Goal: Task Accomplishment & Management: Manage account settings

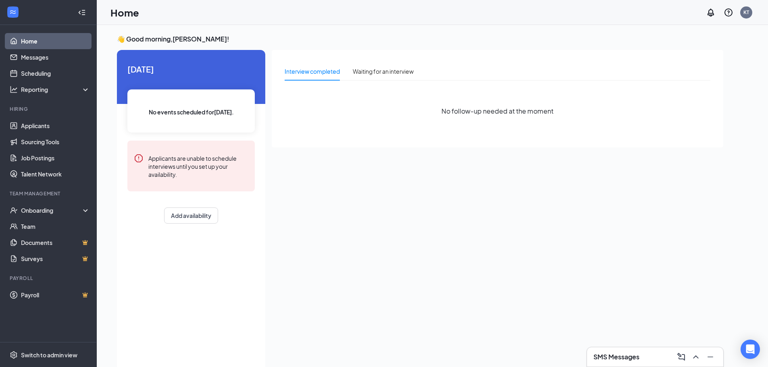
click at [637, 352] on div "SMS Messages" at bounding box center [655, 357] width 123 height 13
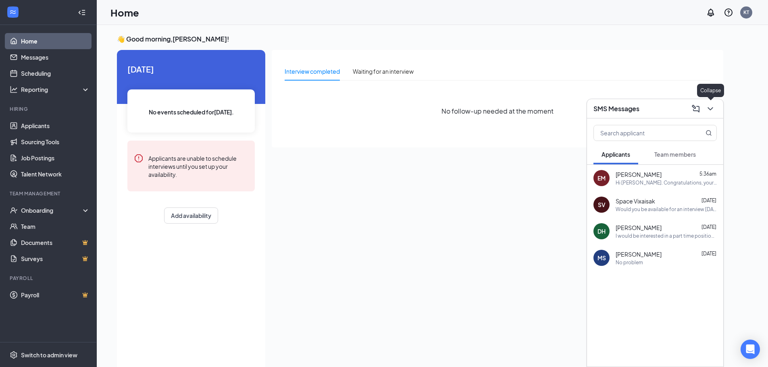
click at [710, 109] on icon "ChevronDown" at bounding box center [710, 108] width 5 height 3
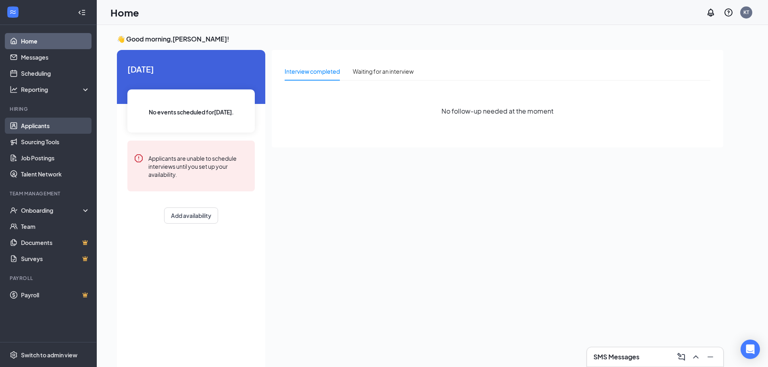
click at [30, 130] on link "Applicants" at bounding box center [55, 126] width 69 height 16
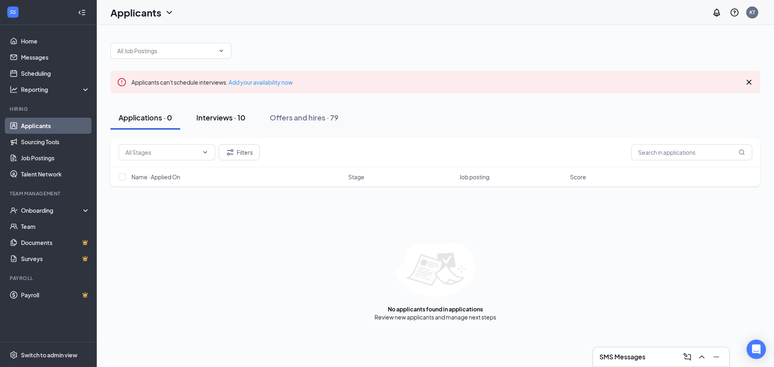
click at [235, 126] on button "Interviews · 10" at bounding box center [220, 118] width 65 height 24
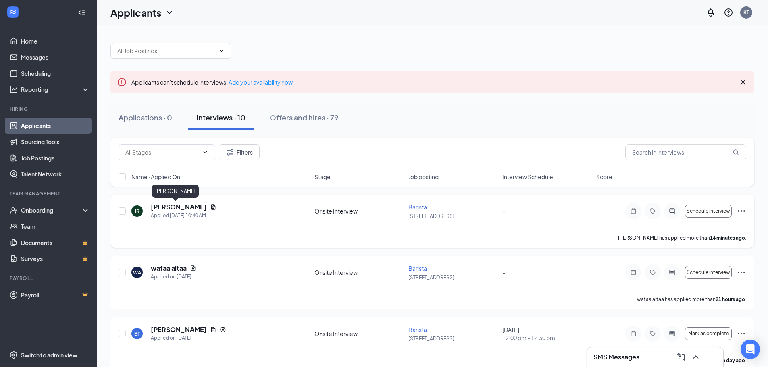
click at [168, 206] on h5 "[PERSON_NAME]" at bounding box center [179, 207] width 56 height 9
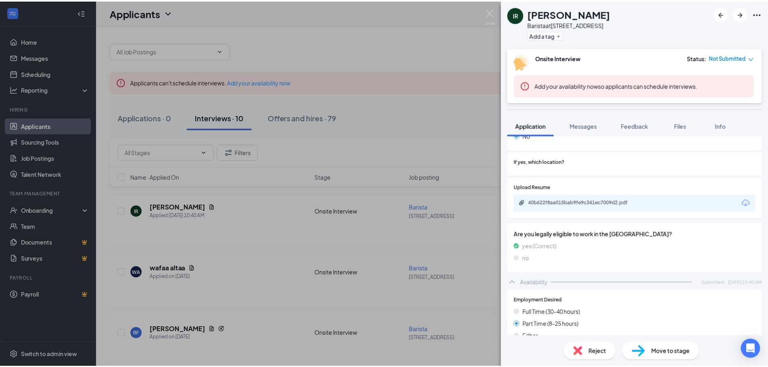
scroll to position [183, 0]
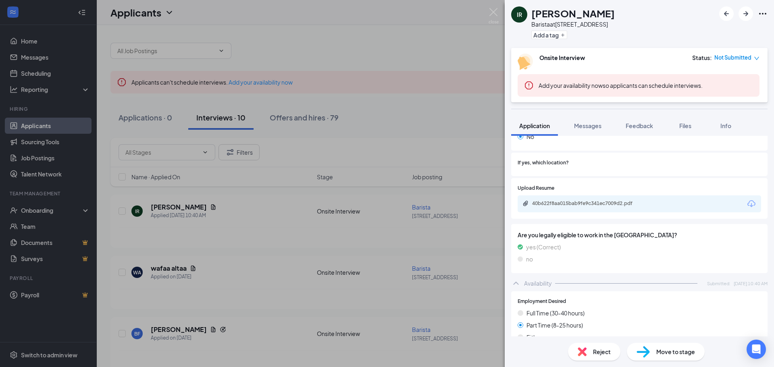
click at [577, 200] on div "40b622f8aa015bab9fe9c341ec7009d2.pdf" at bounding box center [640, 204] width 244 height 17
click at [573, 200] on div "40b622f8aa015bab9fe9c341ec7009d2.pdf" at bounding box center [588, 203] width 113 height 6
click at [489, 14] on img at bounding box center [494, 16] width 10 height 16
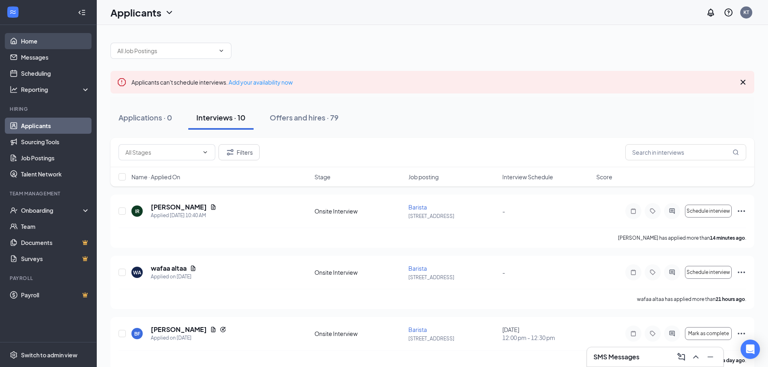
click at [27, 37] on link "Home" at bounding box center [55, 41] width 69 height 16
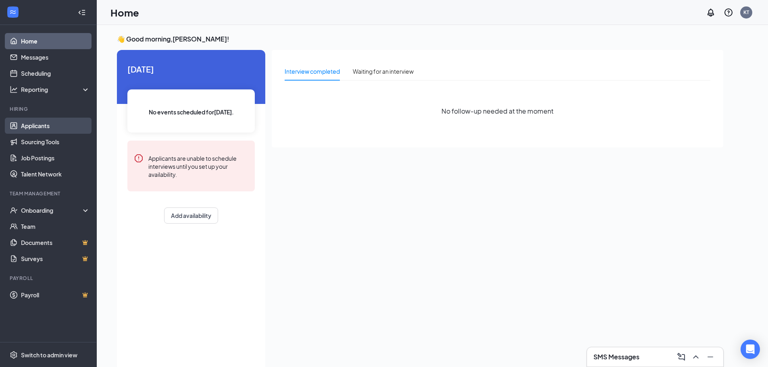
click at [61, 126] on link "Applicants" at bounding box center [55, 126] width 69 height 16
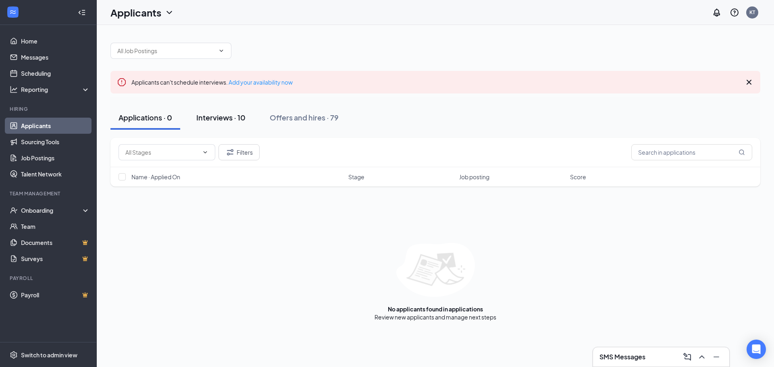
click at [233, 126] on button "Interviews · 10" at bounding box center [220, 118] width 65 height 24
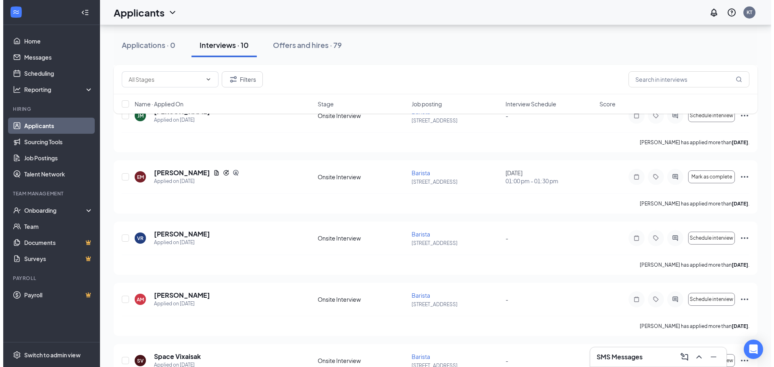
scroll to position [282, 0]
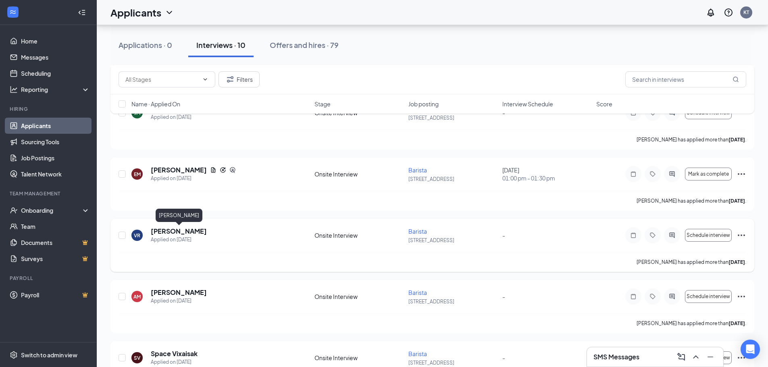
click at [175, 235] on h5 "[PERSON_NAME]" at bounding box center [179, 231] width 56 height 9
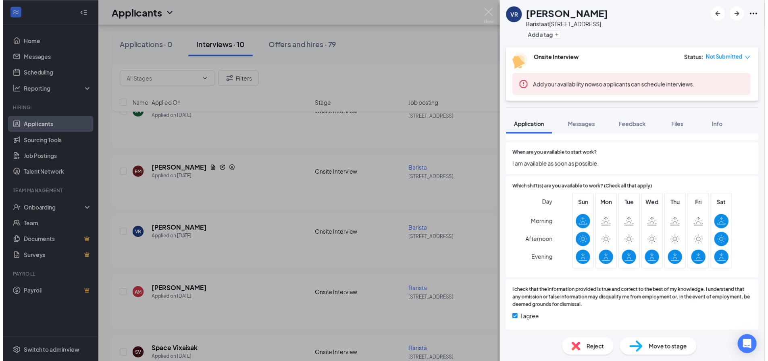
scroll to position [339, 0]
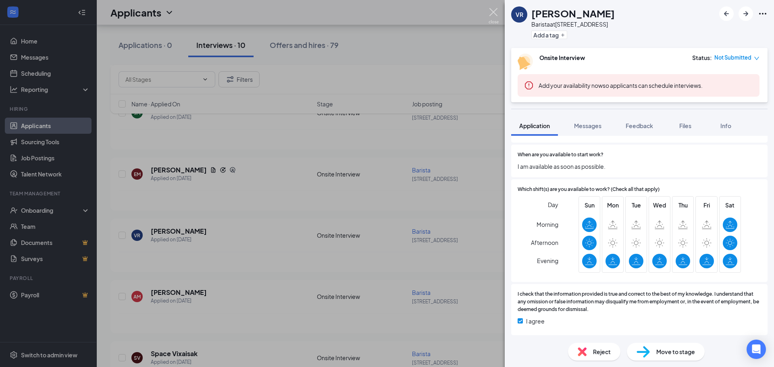
click at [496, 13] on img at bounding box center [494, 16] width 10 height 16
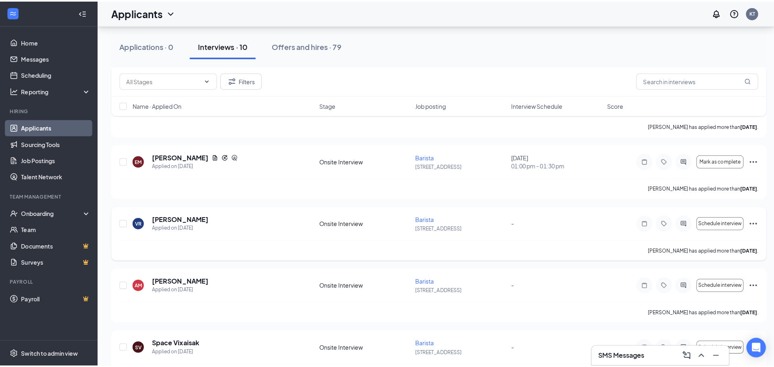
scroll to position [363, 0]
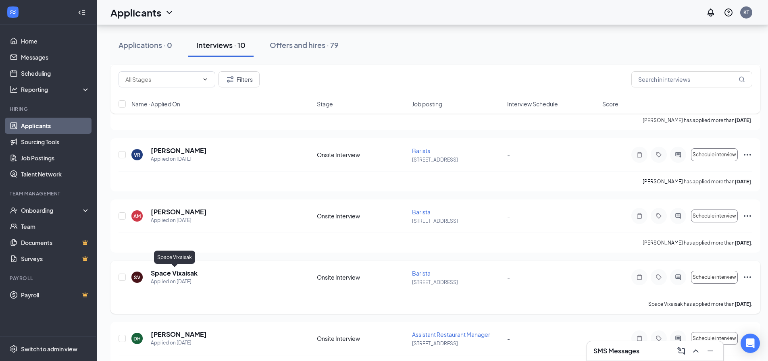
click at [185, 276] on h5 "Space Vixaisak" at bounding box center [174, 273] width 47 height 9
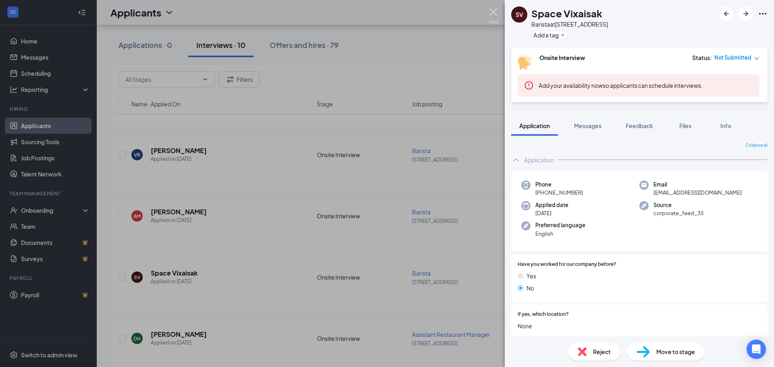
click at [496, 12] on img at bounding box center [494, 16] width 10 height 16
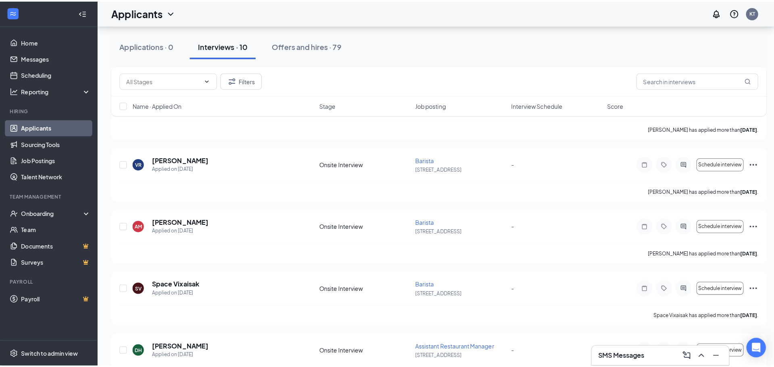
scroll to position [287, 0]
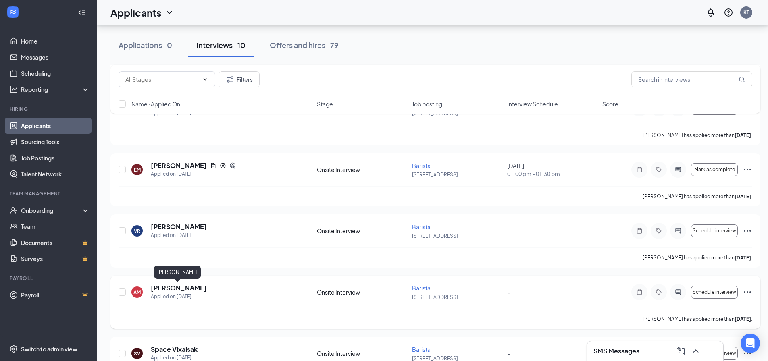
click at [169, 292] on h5 "[PERSON_NAME]" at bounding box center [179, 288] width 56 height 9
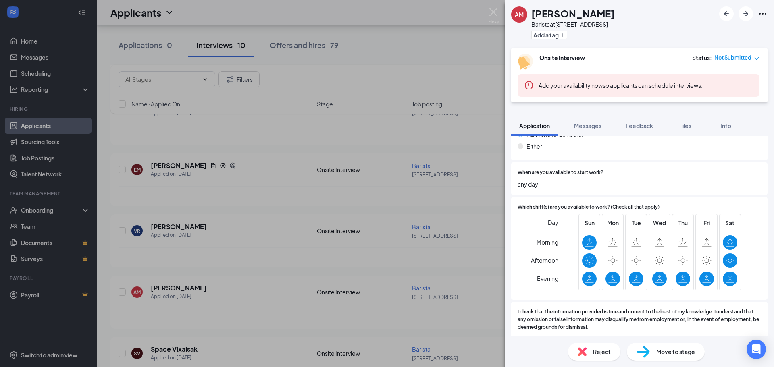
scroll to position [323, 0]
click at [491, 11] on img at bounding box center [494, 16] width 10 height 16
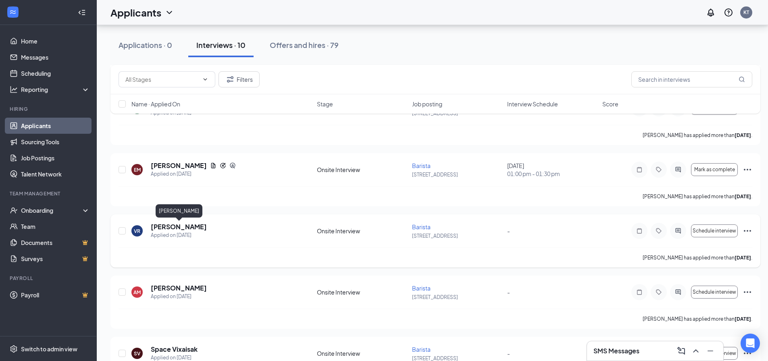
click at [169, 229] on h5 "[PERSON_NAME]" at bounding box center [179, 227] width 56 height 9
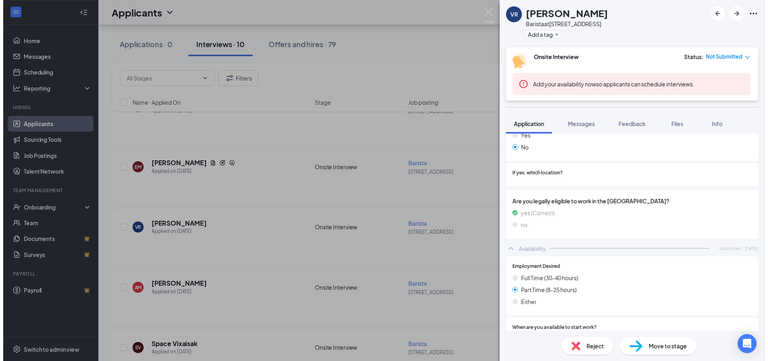
scroll to position [340, 0]
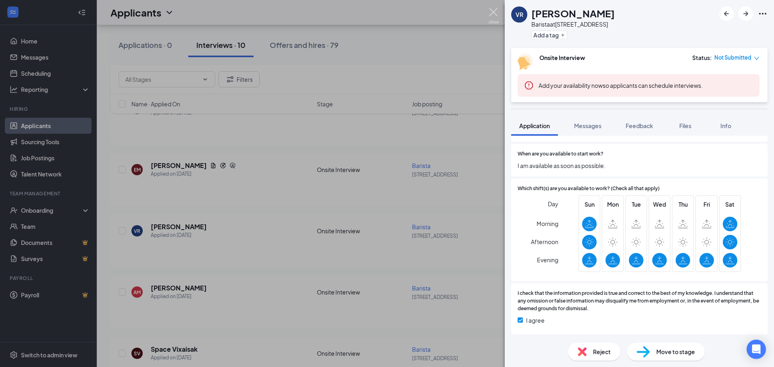
click at [491, 15] on img at bounding box center [494, 16] width 10 height 16
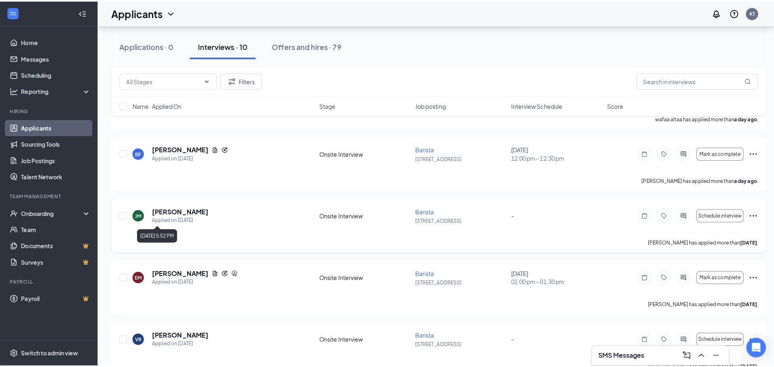
scroll to position [166, 0]
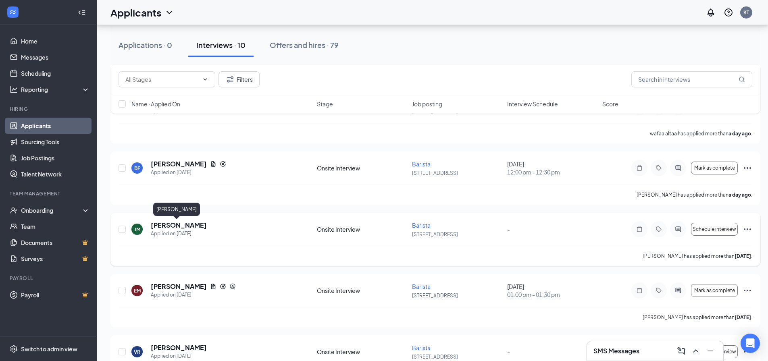
click at [175, 225] on h5 "[PERSON_NAME]" at bounding box center [179, 225] width 56 height 9
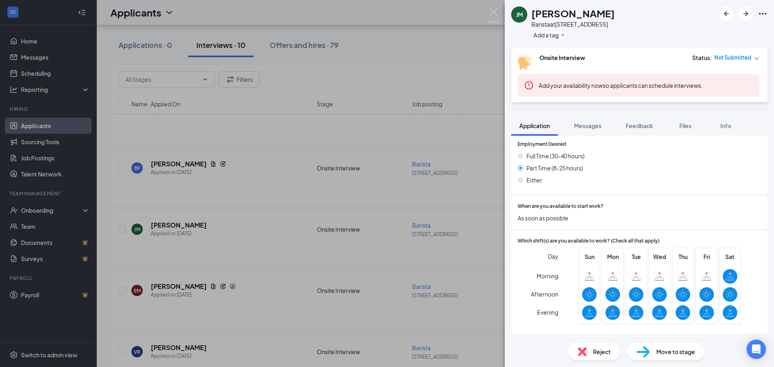
scroll to position [327, 0]
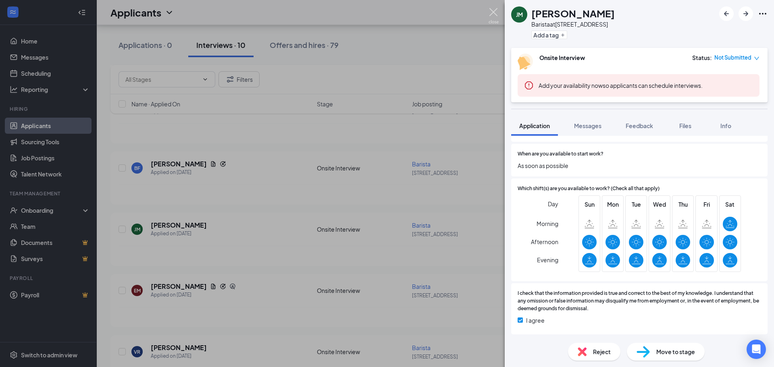
click at [496, 14] on img at bounding box center [494, 16] width 10 height 16
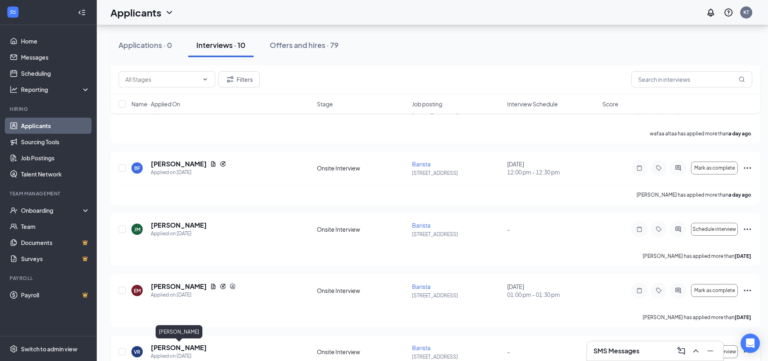
click at [179, 350] on h5 "[PERSON_NAME]" at bounding box center [179, 348] width 56 height 9
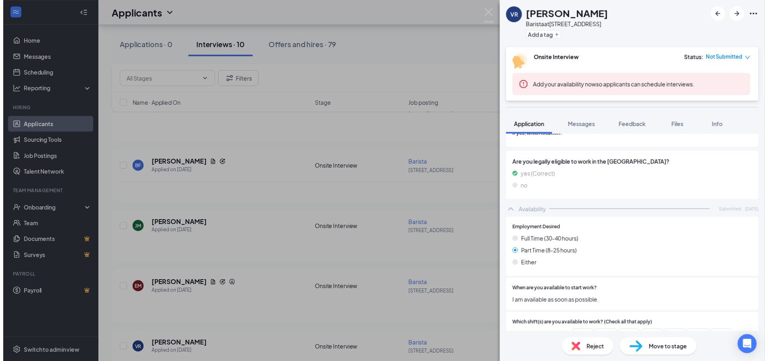
scroll to position [340, 0]
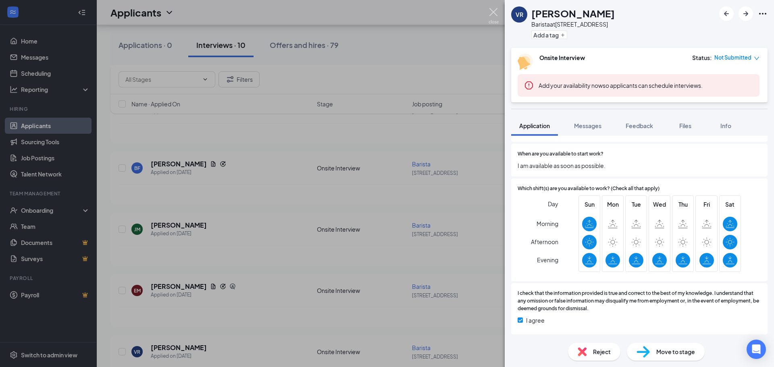
click at [497, 21] on img at bounding box center [494, 16] width 10 height 16
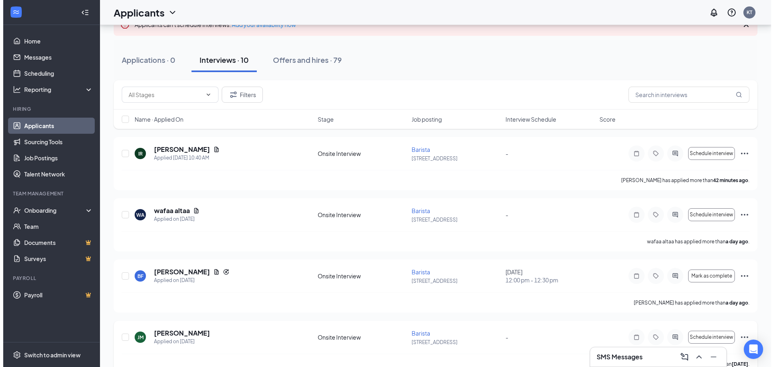
scroll to position [45, 0]
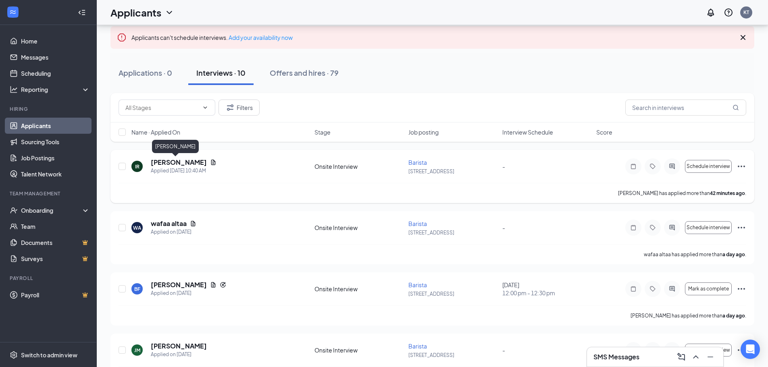
click at [158, 165] on h5 "[PERSON_NAME]" at bounding box center [179, 162] width 56 height 9
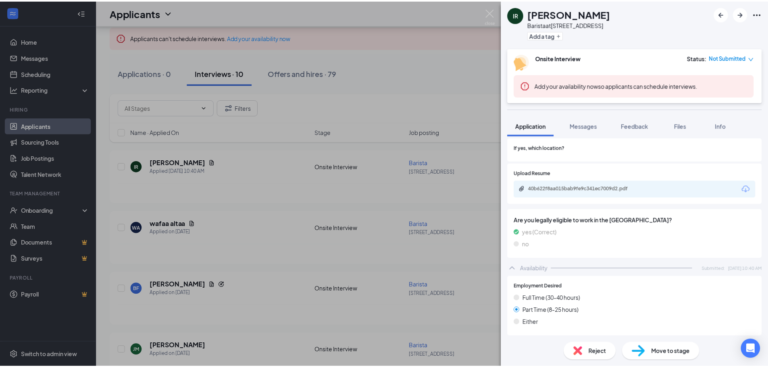
scroll to position [161, 0]
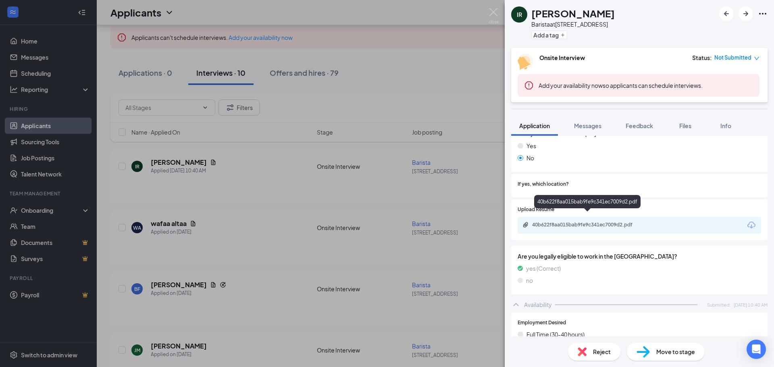
click at [595, 222] on div "40b622f8aa015bab9fe9c341ec7009d2.pdf" at bounding box center [588, 225] width 113 height 6
click at [638, 222] on div "40b622f8aa015bab9fe9c341ec7009d2.pdf" at bounding box center [588, 225] width 113 height 6
click at [310, 94] on div "IR [PERSON_NAME] at [STREET_ADDRESS] Add a tag Onsite Interview Status : Not Su…" at bounding box center [387, 183] width 774 height 367
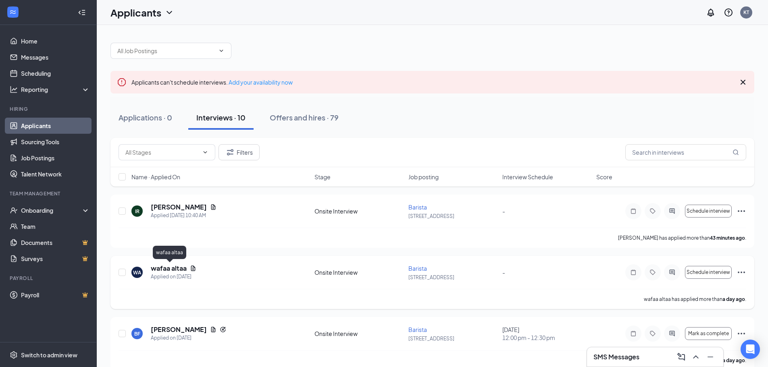
click at [177, 270] on h5 "wafaa altaa" at bounding box center [169, 268] width 36 height 9
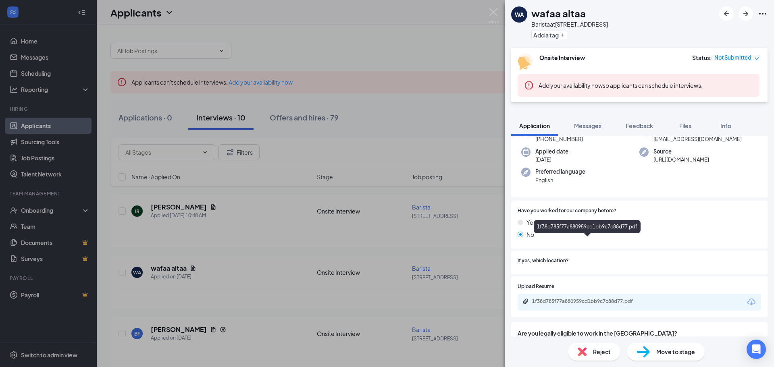
scroll to position [121, 0]
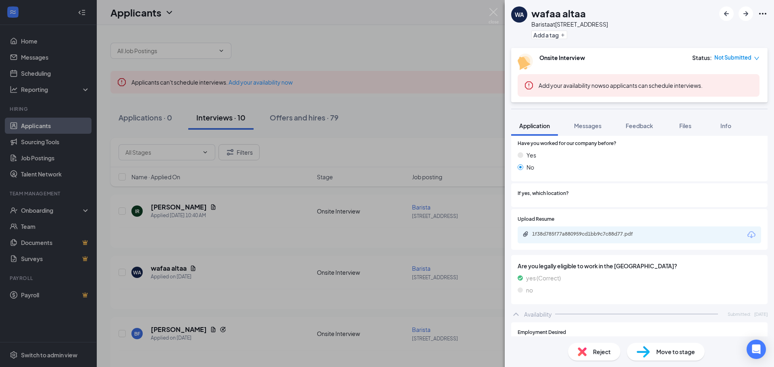
click at [568, 237] on div "1f38d785f77a880959cd1bb9c7c88d77.pdf" at bounding box center [588, 234] width 113 height 6
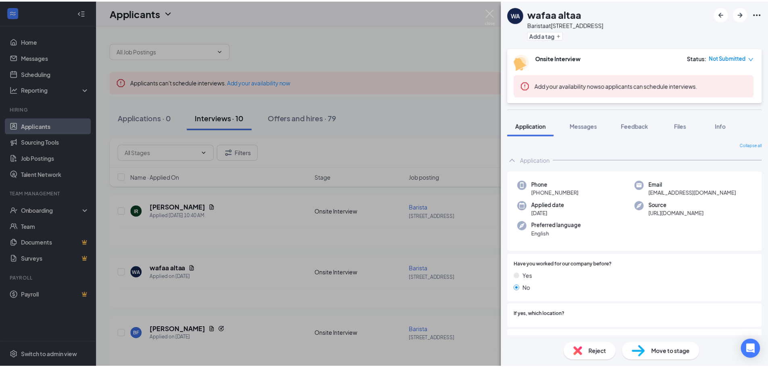
scroll to position [121, 0]
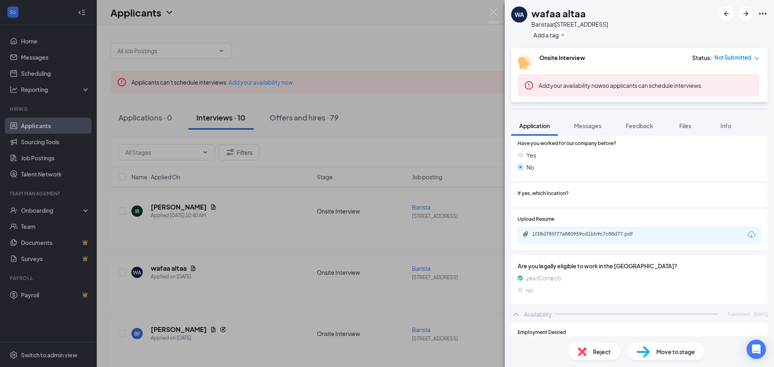
drag, startPoint x: 499, startPoint y: 12, endPoint x: 495, endPoint y: 14, distance: 4.6
click at [499, 12] on div "WA wafaa altaa Barista at [STREET_ADDRESS] Add a tag Onsite Interview Status : …" at bounding box center [387, 183] width 774 height 367
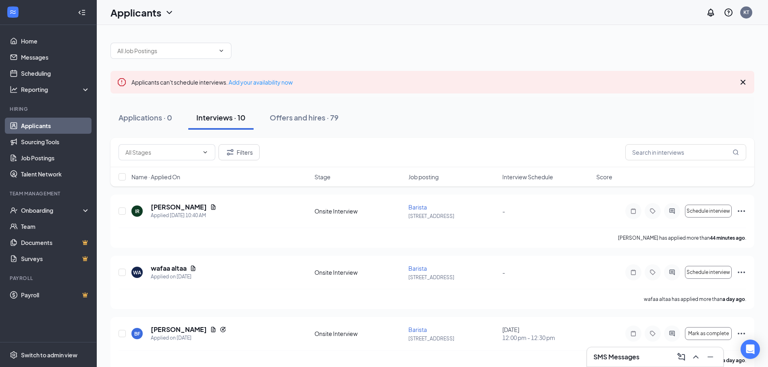
click at [495, 14] on div "Applicants KT" at bounding box center [432, 12] width 671 height 25
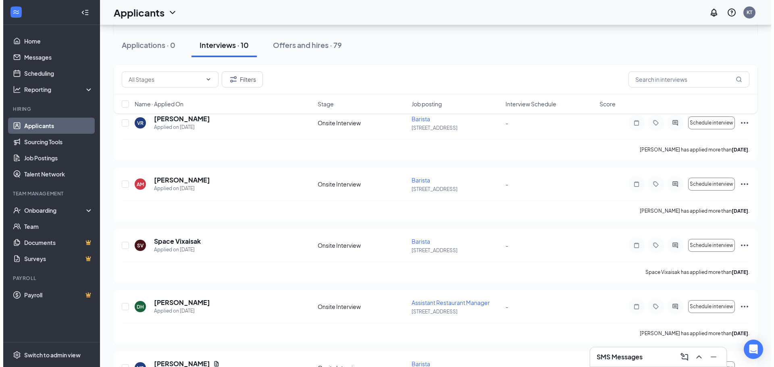
scroll to position [442, 0]
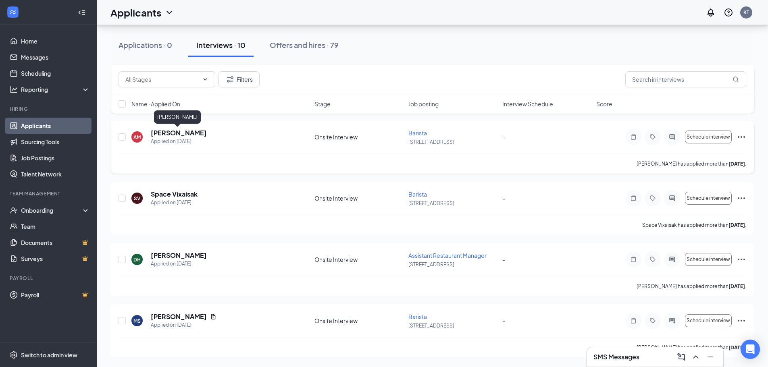
click at [181, 134] on h5 "[PERSON_NAME]" at bounding box center [179, 133] width 56 height 9
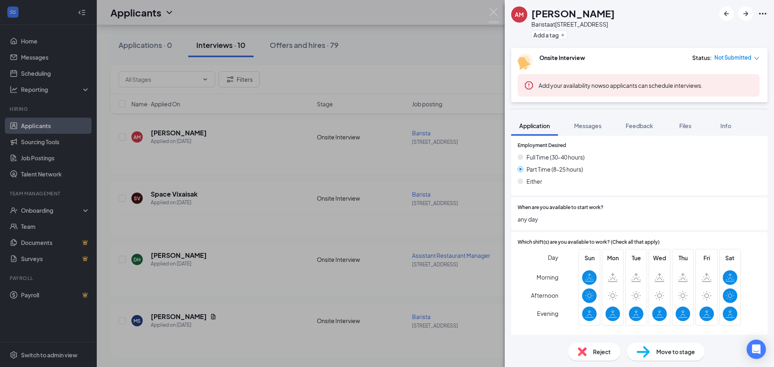
scroll to position [340, 0]
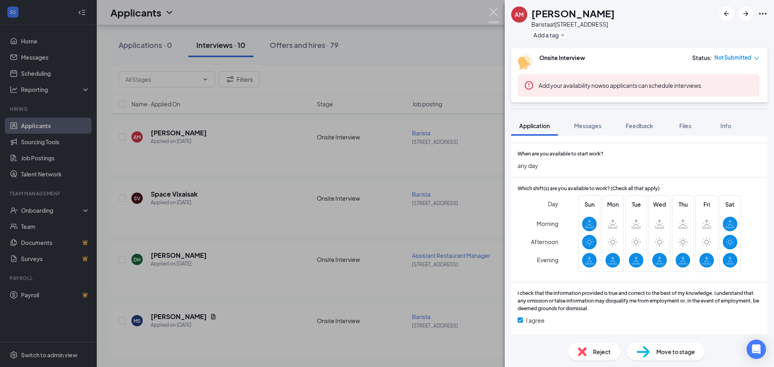
click at [493, 14] on img at bounding box center [494, 16] width 10 height 16
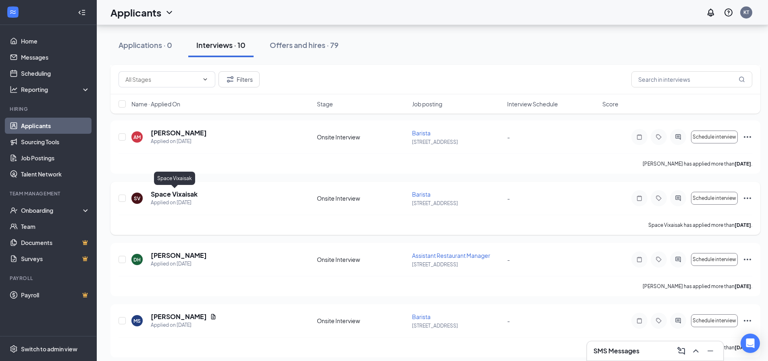
click at [181, 196] on h5 "Space Vixaisak" at bounding box center [174, 194] width 47 height 9
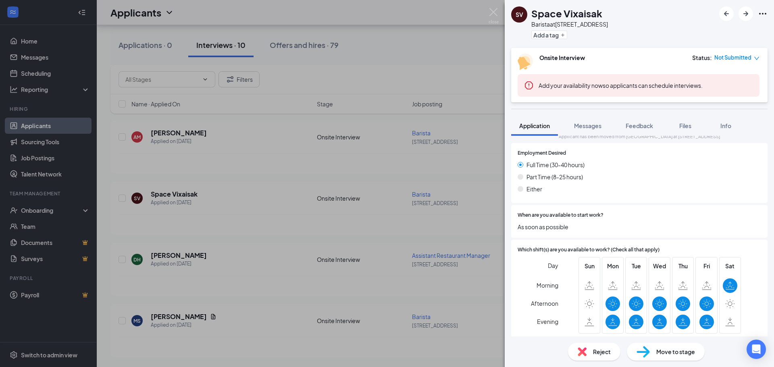
scroll to position [337, 0]
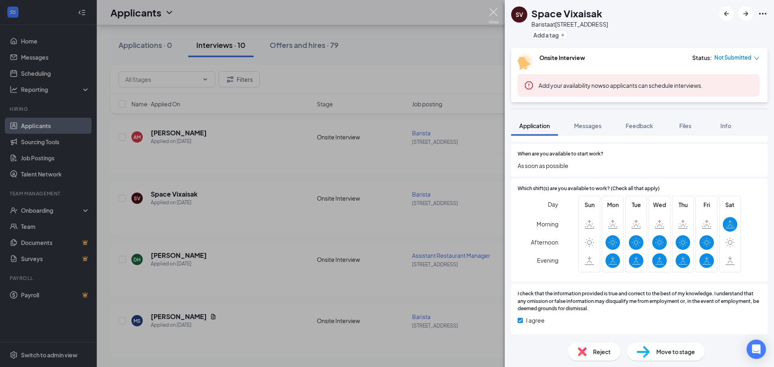
click at [492, 8] on img at bounding box center [494, 16] width 10 height 16
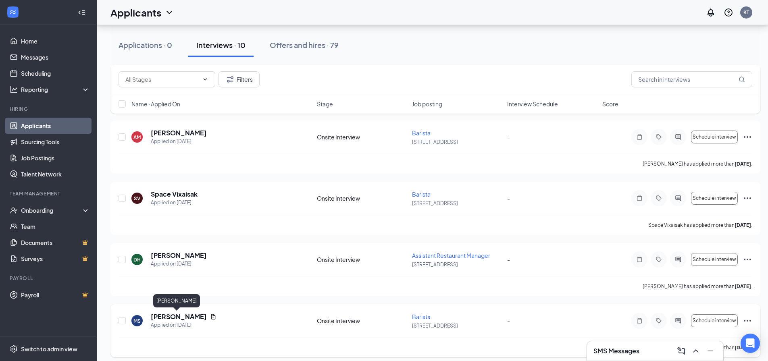
click at [179, 320] on h5 "[PERSON_NAME]" at bounding box center [179, 316] width 56 height 9
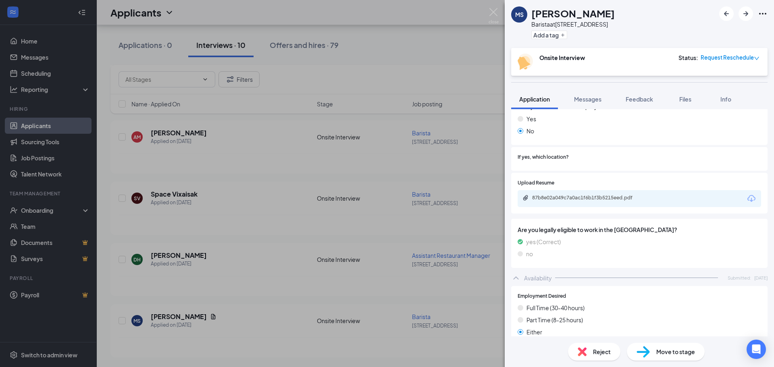
scroll to position [152, 0]
click at [599, 203] on div "87b8e02a049c7a0ac1f6b1f3b5215eed.pdf" at bounding box center [588, 200] width 131 height 8
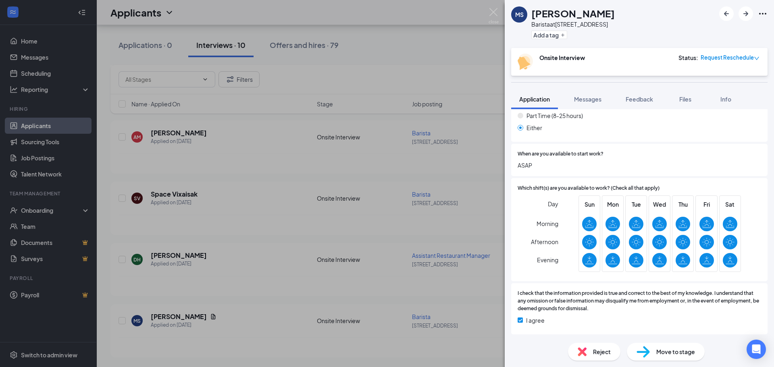
scroll to position [354, 0]
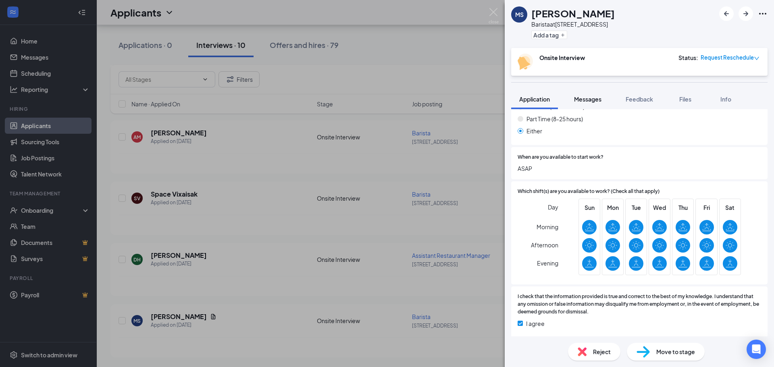
click at [599, 101] on span "Messages" at bounding box center [587, 99] width 27 height 7
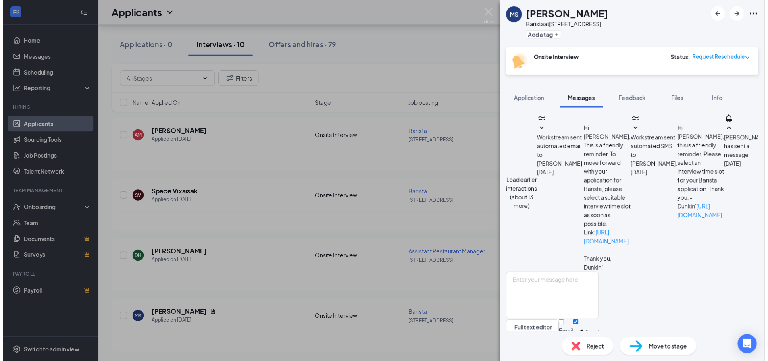
scroll to position [291, 0]
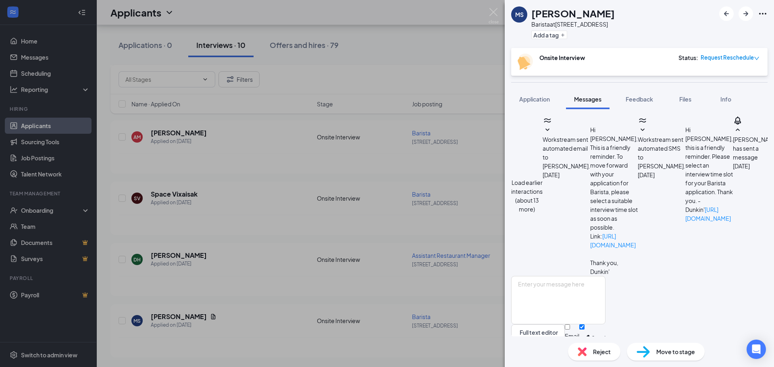
click at [371, 31] on div "MS Melania Solis Barista at 422 Warwick Ave Add a tag Onsite Interview Status :…" at bounding box center [387, 183] width 774 height 367
click at [372, 31] on div "MS Melania Solis Barista at 422 Warwick Ave Add a tag Onsite Interview Status :…" at bounding box center [387, 183] width 774 height 367
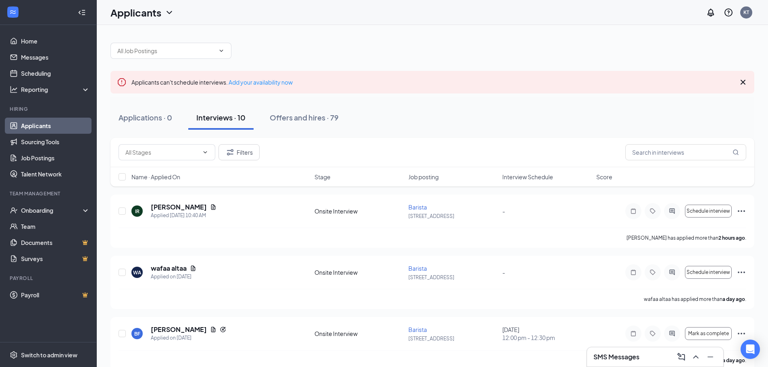
click at [289, 117] on div "Offers and hires · 79" at bounding box center [304, 117] width 69 height 10
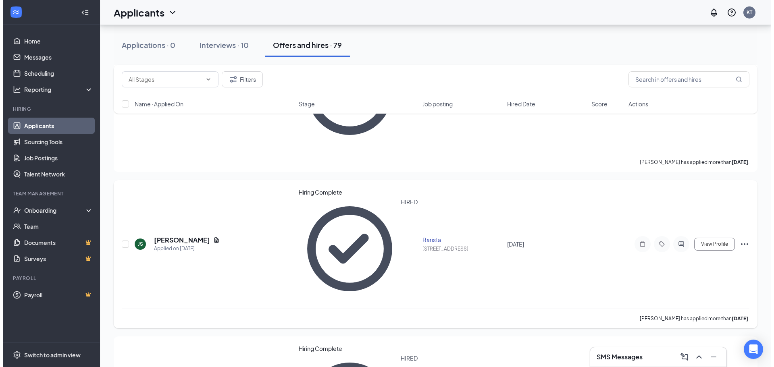
scroll to position [726, 0]
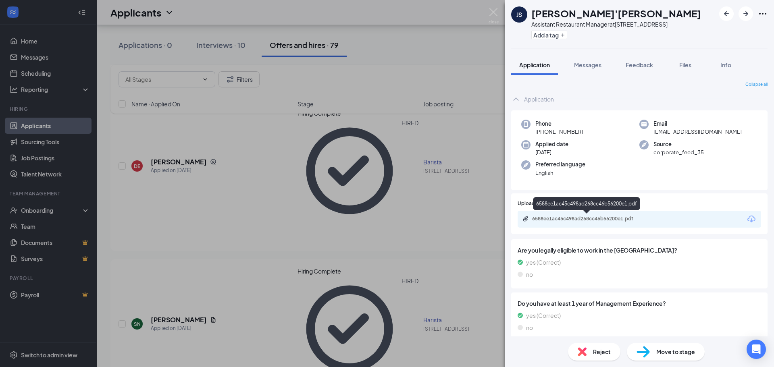
click at [608, 223] on div "6588ee1ac45c498ad268cc46b56200e1.pdf" at bounding box center [588, 220] width 131 height 8
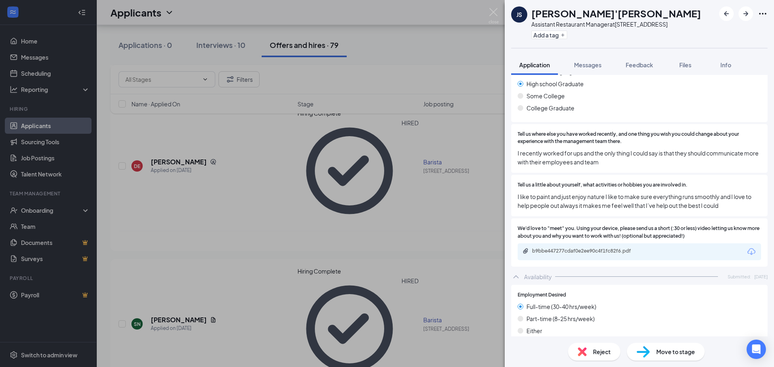
scroll to position [403, 0]
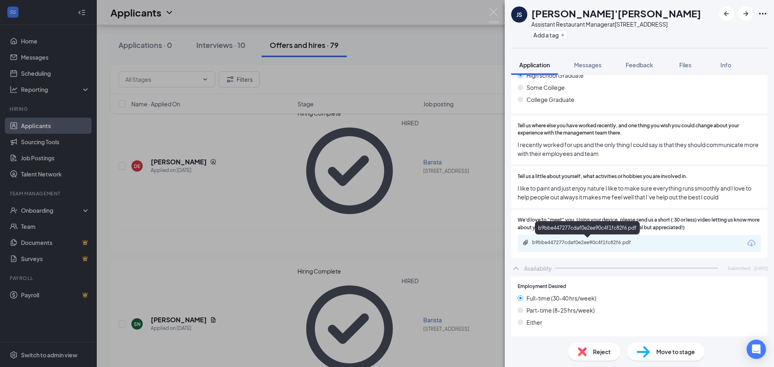
click at [588, 242] on div "b9bbe447277cdaf0e2ee90c4f1fc82f6.pdf" at bounding box center [588, 242] width 113 height 6
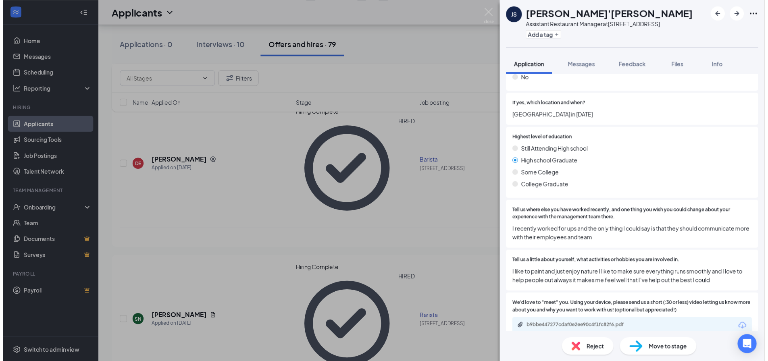
scroll to position [598, 0]
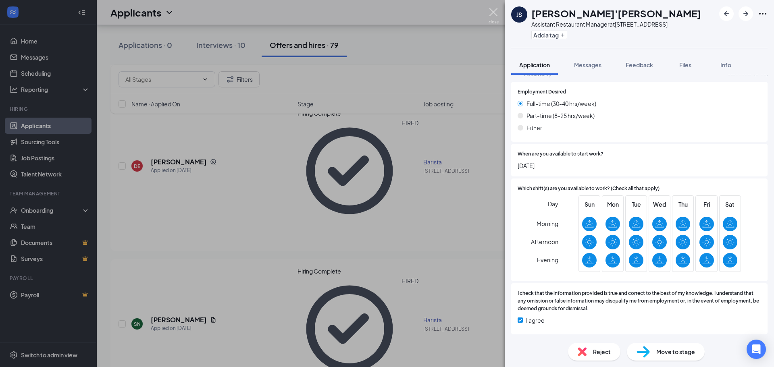
click at [491, 15] on img at bounding box center [494, 16] width 10 height 16
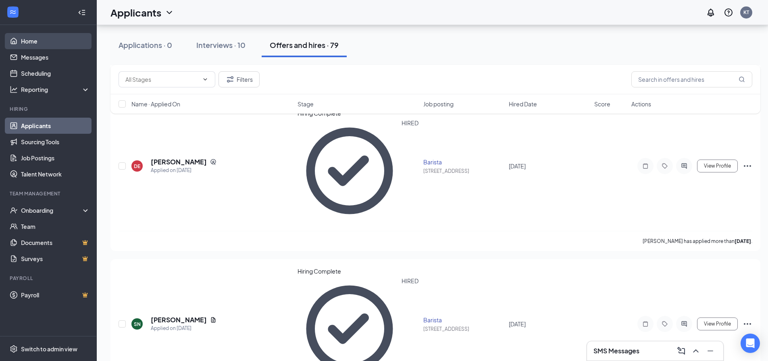
click at [27, 43] on link "Home" at bounding box center [55, 41] width 69 height 16
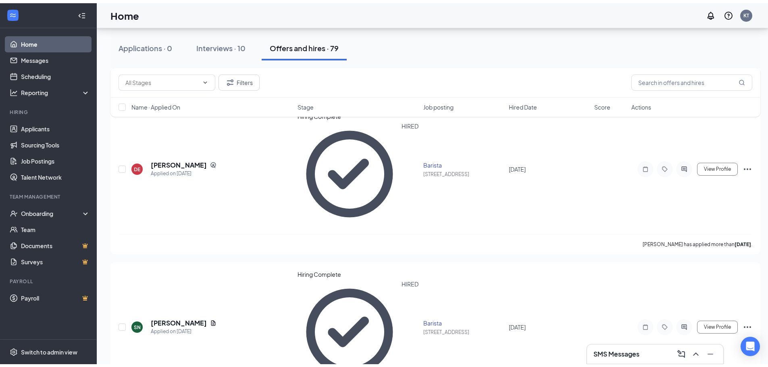
scroll to position [17, 0]
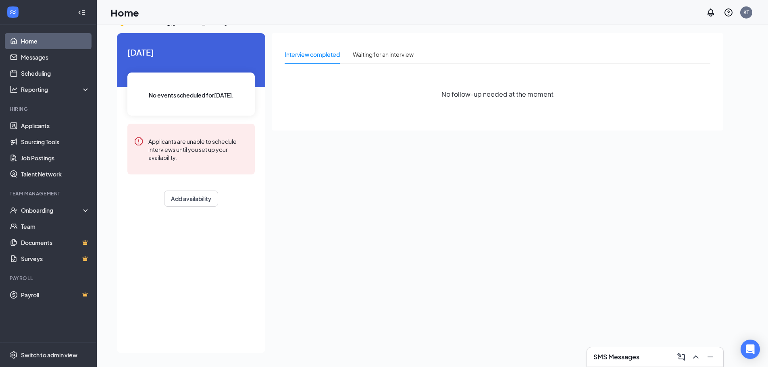
click at [69, 2] on div at bounding box center [48, 12] width 96 height 25
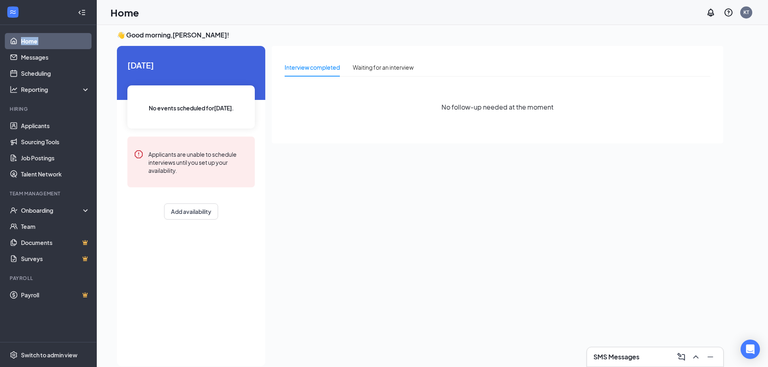
scroll to position [0, 0]
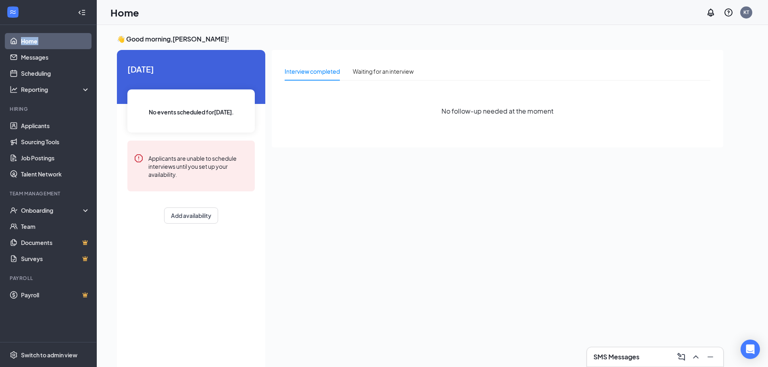
drag, startPoint x: 69, startPoint y: 2, endPoint x: 3, endPoint y: 8, distance: 65.7
click at [66, 0] on div at bounding box center [48, 12] width 96 height 25
click at [337, 23] on div "Home KT" at bounding box center [432, 12] width 671 height 25
drag, startPoint x: 337, startPoint y: 23, endPoint x: 229, endPoint y: 33, distance: 107.7
click at [335, 23] on div "Home KT" at bounding box center [432, 12] width 671 height 25
